Goal: Communication & Community: Share content

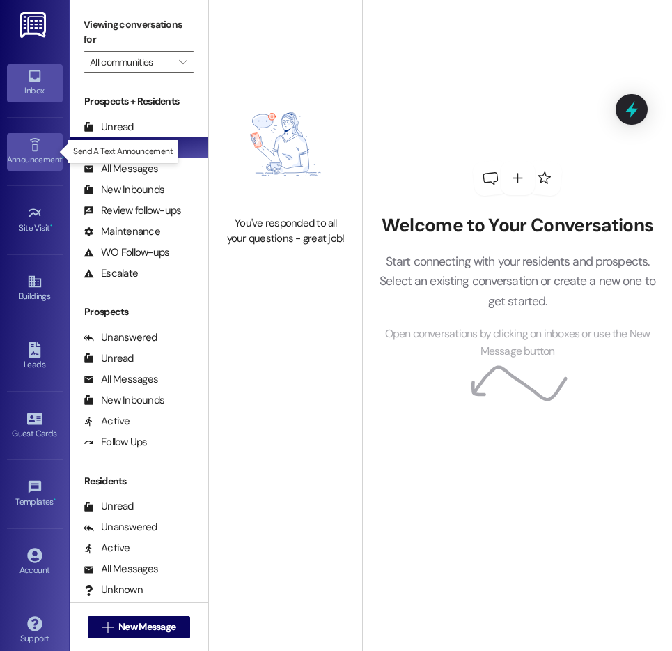
click at [27, 137] on icon at bounding box center [34, 144] width 15 height 15
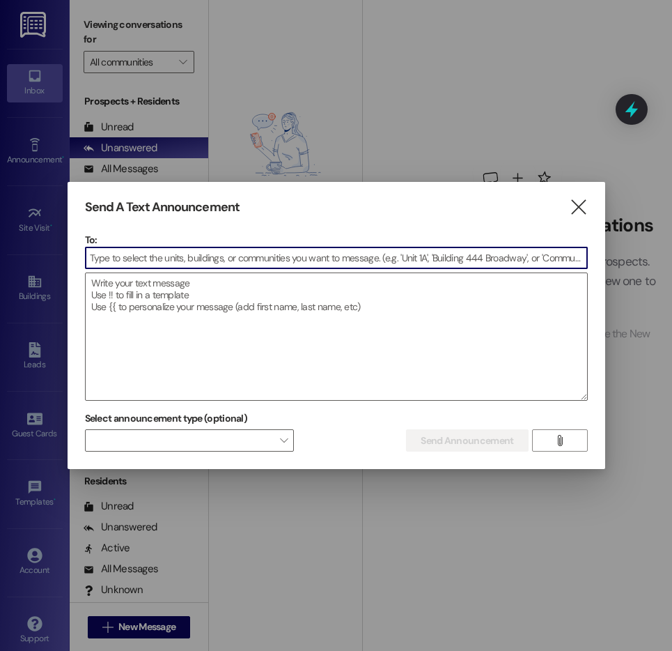
click at [114, 261] on input at bounding box center [337, 257] width 502 height 21
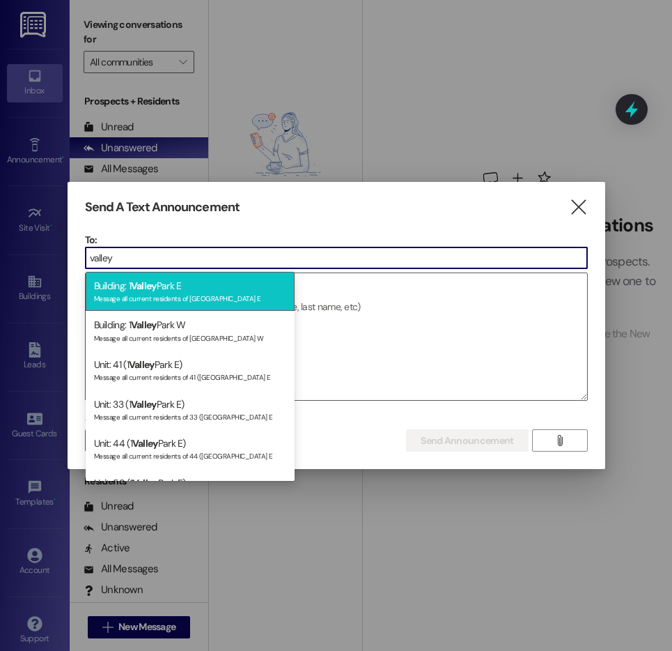
type input "valley"
click at [133, 286] on span "Valley" at bounding box center [144, 285] width 26 height 13
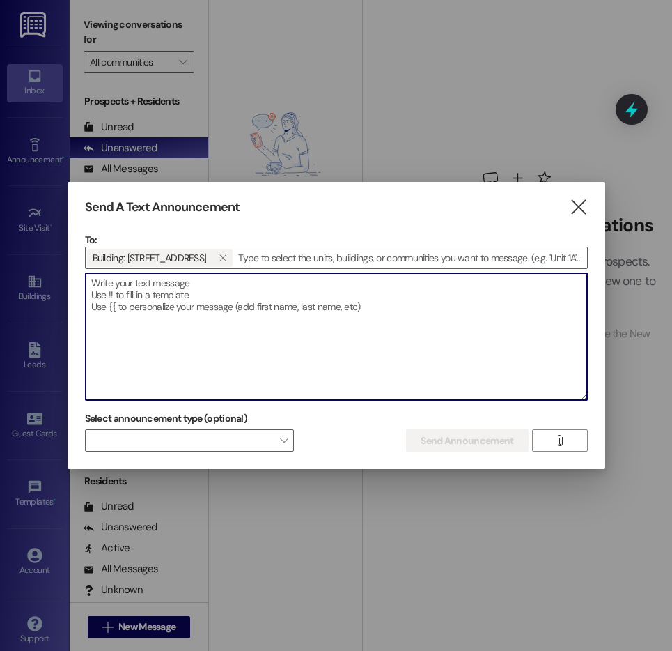
click at [133, 286] on textarea at bounding box center [337, 336] width 502 height 127
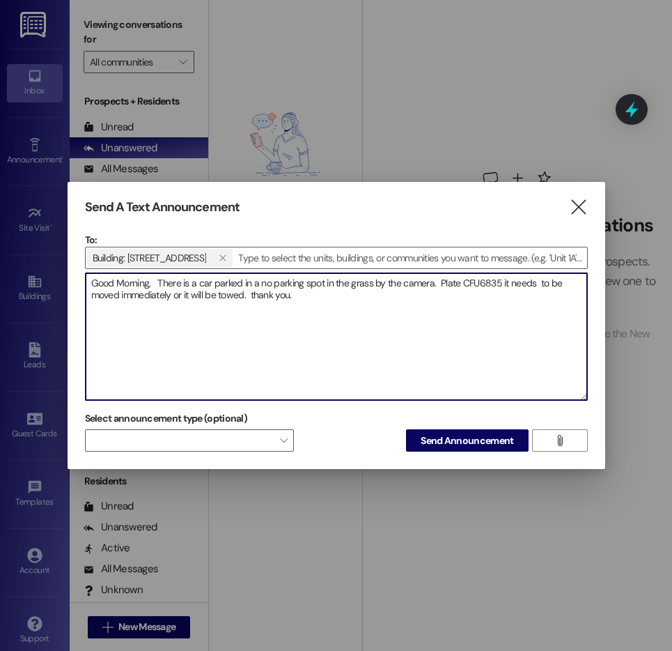
click at [251, 296] on textarea "Good Morning, There is a car parked in a no parking spot in the grass by the ca…" at bounding box center [337, 336] width 502 height 127
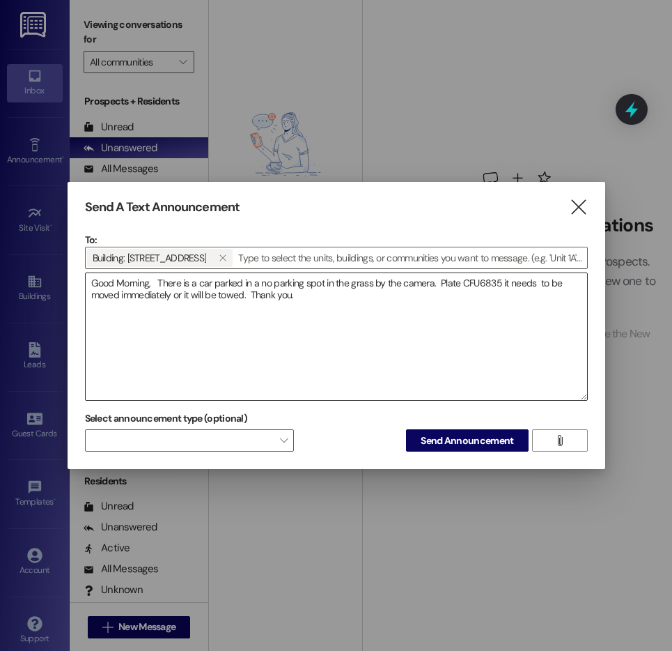
drag, startPoint x: 440, startPoint y: 437, endPoint x: 334, endPoint y: 332, distance: 148.7
click at [336, 394] on div "To: Building: [STREET_ADDRESS]   Drop image file here Good Morning, There is …" at bounding box center [336, 342] width 503 height 219
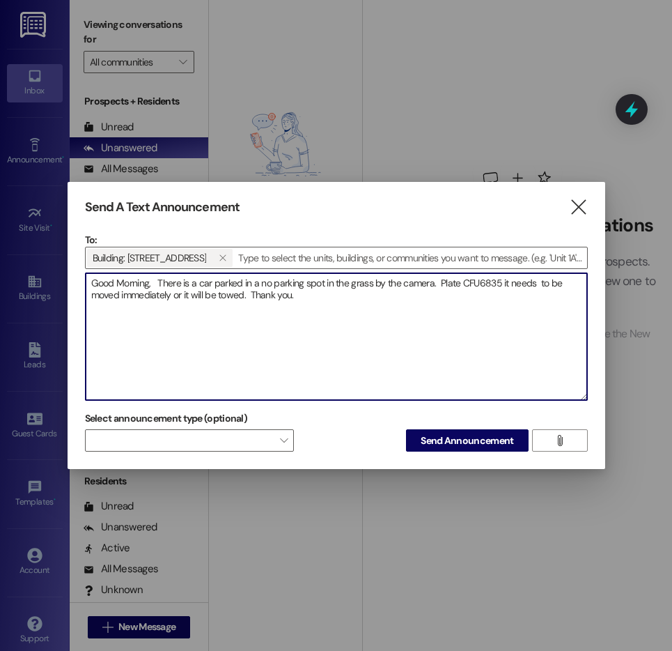
drag, startPoint x: 334, startPoint y: 332, endPoint x: 322, endPoint y: 276, distance: 57.6
click at [334, 332] on textarea "Good Morning, There is a car parked in a no parking spot in the grass by the ca…" at bounding box center [337, 336] width 502 height 127
drag, startPoint x: 324, startPoint y: 280, endPoint x: 308, endPoint y: 284, distance: 16.6
click at [308, 284] on textarea "Good Morning, There is a car parked in a no parking spot in the grass by the ca…" at bounding box center [337, 336] width 502 height 127
type textarea "Good Morning, There is a car parked in a no parking area in the grass by the ca…"
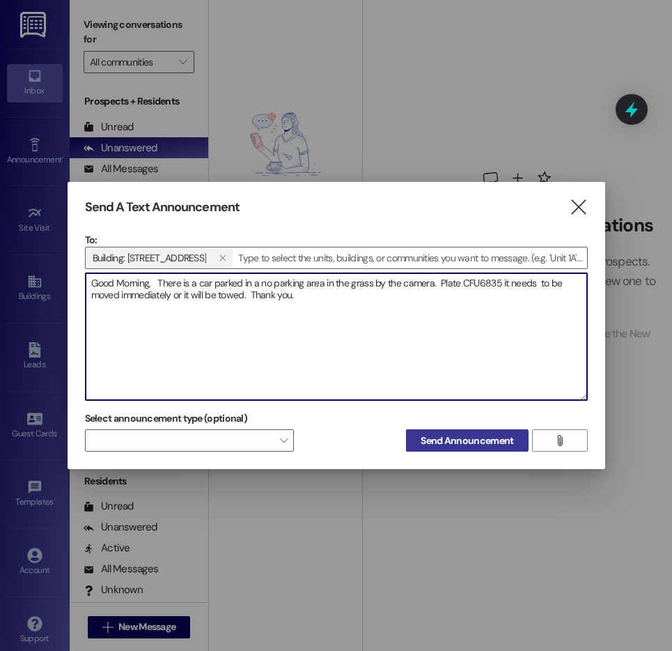
click at [449, 440] on span "Send Announcement" at bounding box center [467, 440] width 93 height 15
